Goal: Task Accomplishment & Management: Use online tool/utility

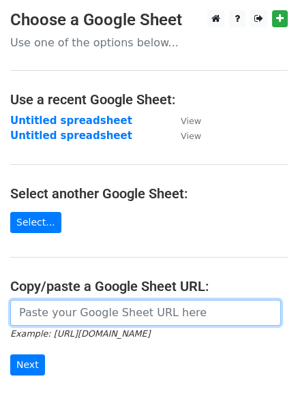
click at [59, 316] on input "url" at bounding box center [145, 313] width 271 height 26
paste input "https://docs.google.com/spreadsheets/d/1EdiEaG68R2uJ9vGqo1TGCZonyualUqzq3LkfFdB…"
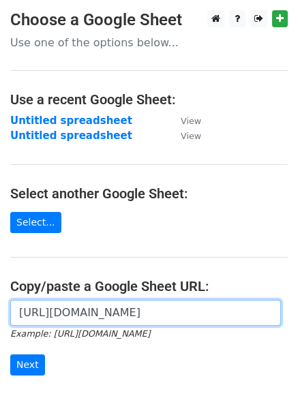
scroll to position [0, 288]
type input "https://docs.google.com/spreadsheets/d/1EdiEaG68R2uJ9vGqo1TGCZonyualUqzq3LkfFdB…"
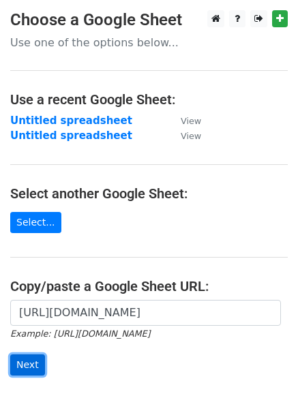
click at [23, 358] on input "Next" at bounding box center [27, 365] width 35 height 21
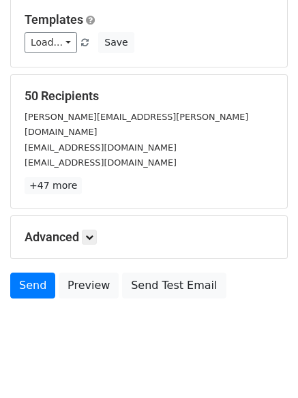
scroll to position [132, 0]
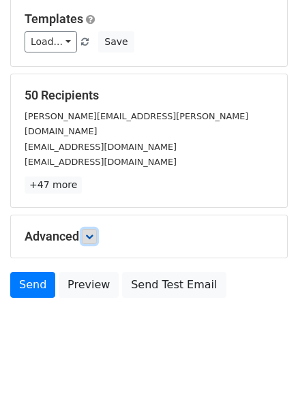
click at [89, 229] on link at bounding box center [89, 236] width 15 height 15
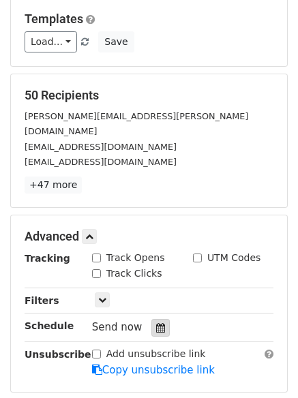
click at [151, 319] on div at bounding box center [160, 328] width 18 height 18
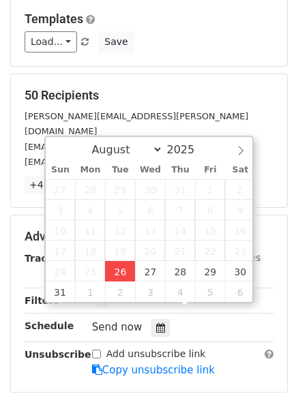
type input "[DATE] 12:00"
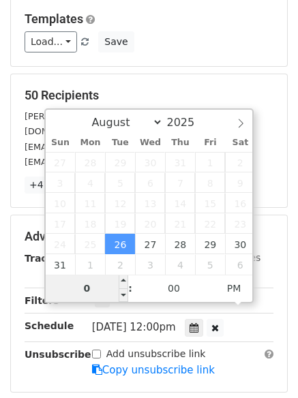
type input "01"
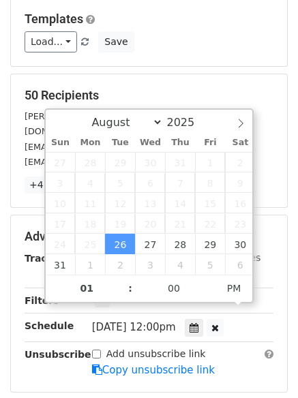
type input "[DATE] 13:00"
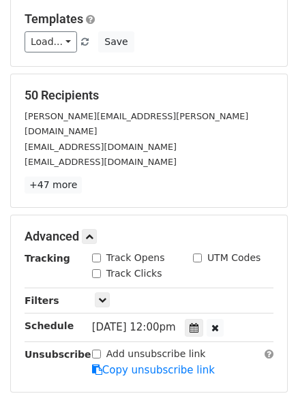
click at [219, 380] on form "Variables Copy/paste... {{Column A}} Email column Column A Templates Load... No…" at bounding box center [149, 207] width 278 height 530
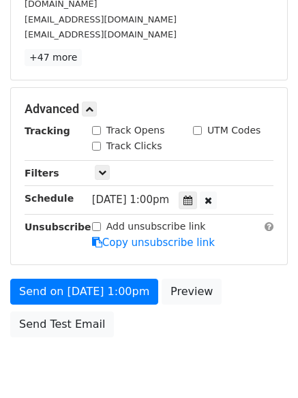
scroll to position [268, 0]
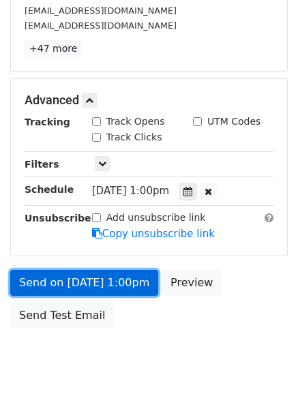
click at [102, 270] on link "Send on [DATE] 1:00pm" at bounding box center [84, 283] width 148 height 26
